Goal: Check status: Check status

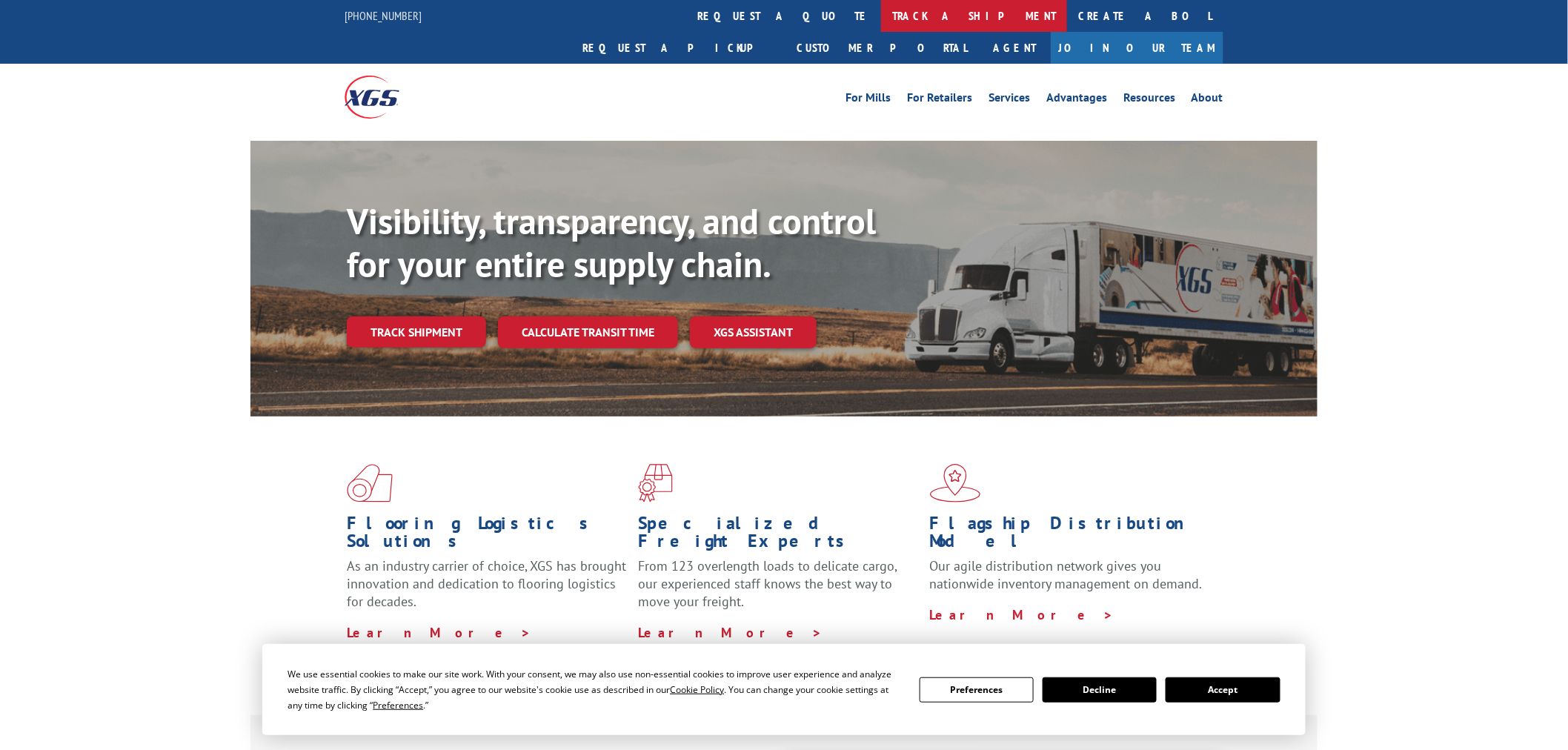
click at [881, 18] on link "track a shipment" at bounding box center [975, 16] width 186 height 32
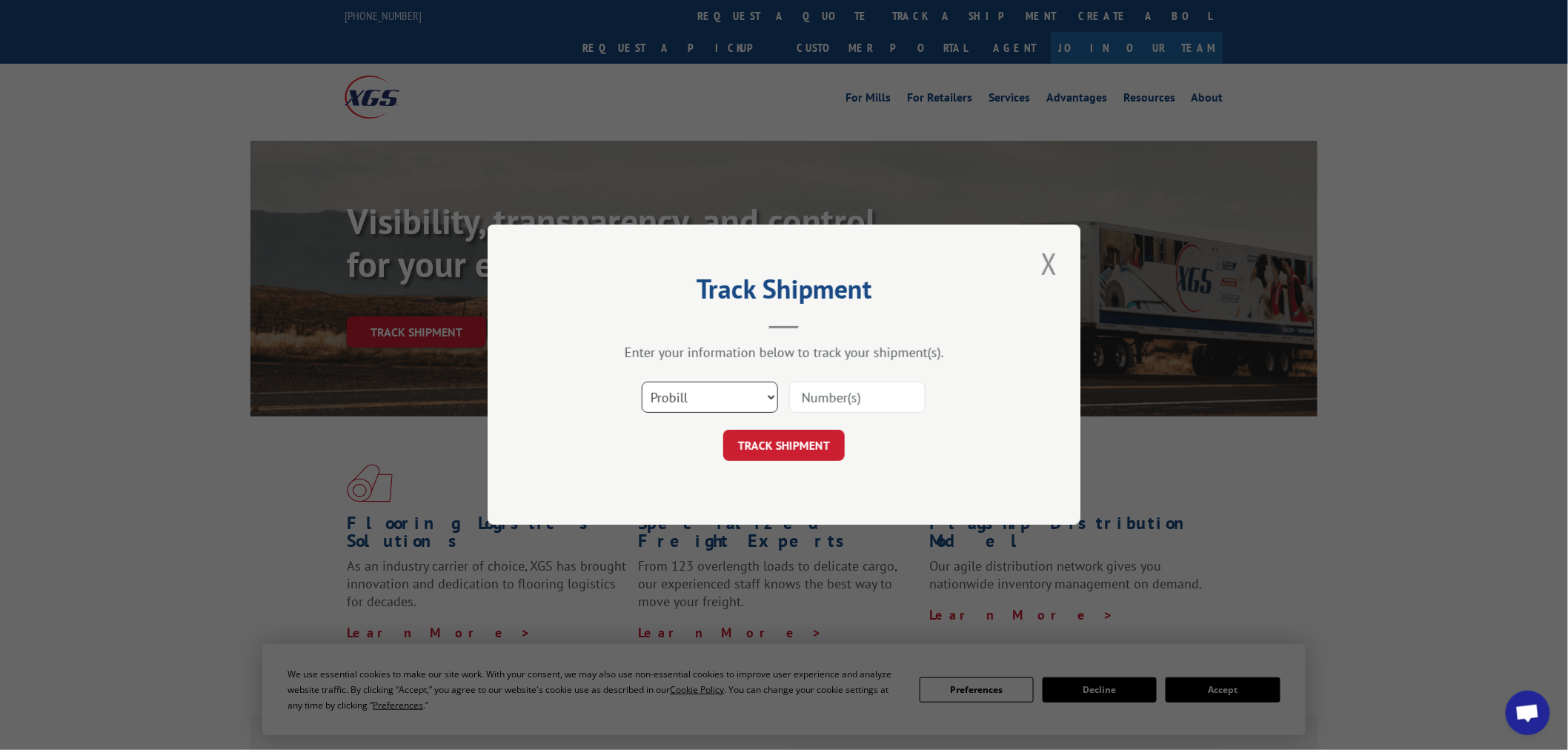
click at [736, 388] on select "Select category... Probill BOL PO" at bounding box center [709, 398] width 137 height 31
select select "po"
click at [642, 383] on select "Select category... Probill BOL PO" at bounding box center [709, 398] width 137 height 31
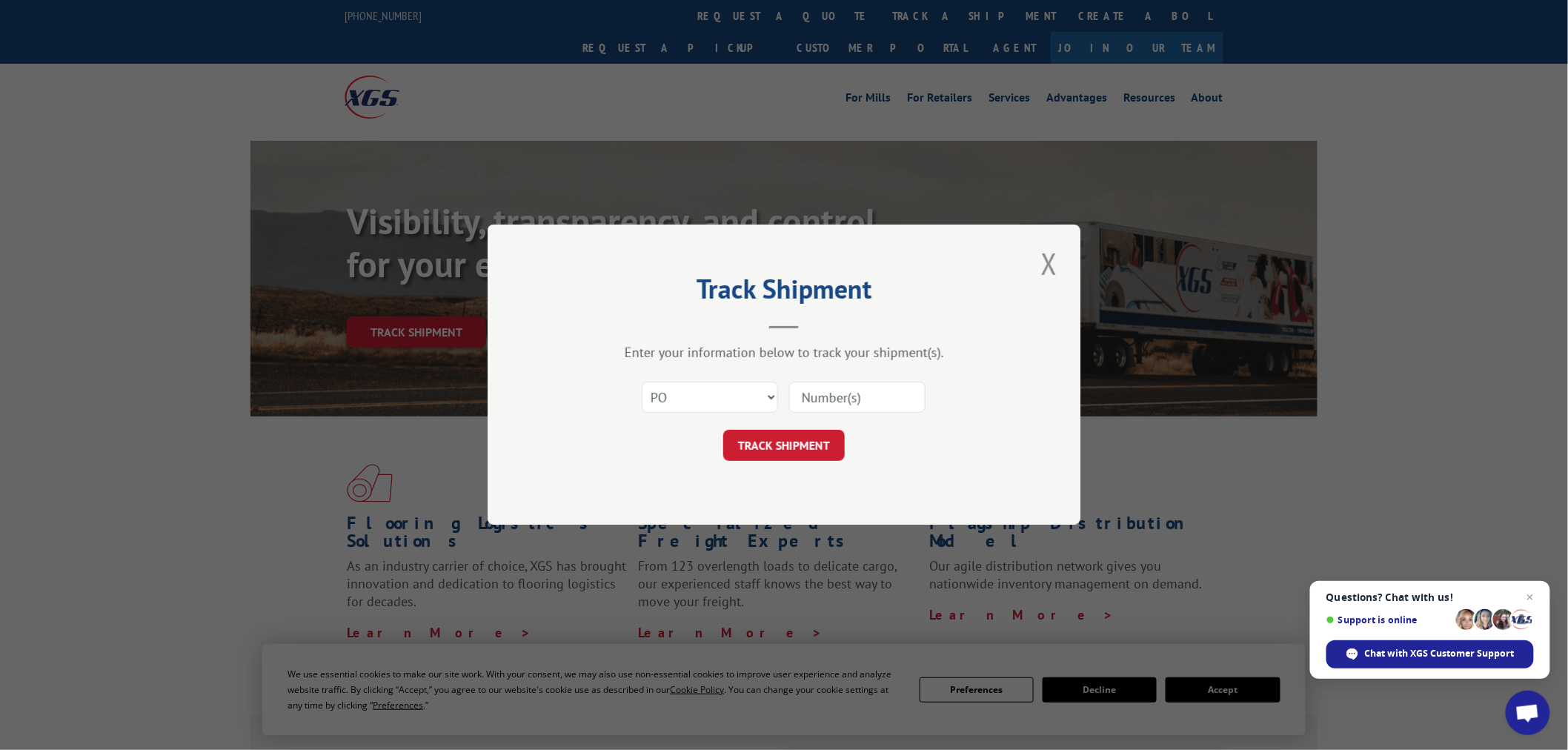
click at [825, 397] on input at bounding box center [857, 398] width 137 height 31
paste input "15528484"
type input "15528484"
click at [806, 436] on button "TRACK SHIPMENT" at bounding box center [784, 446] width 122 height 31
